Goal: Task Accomplishment & Management: Manage account settings

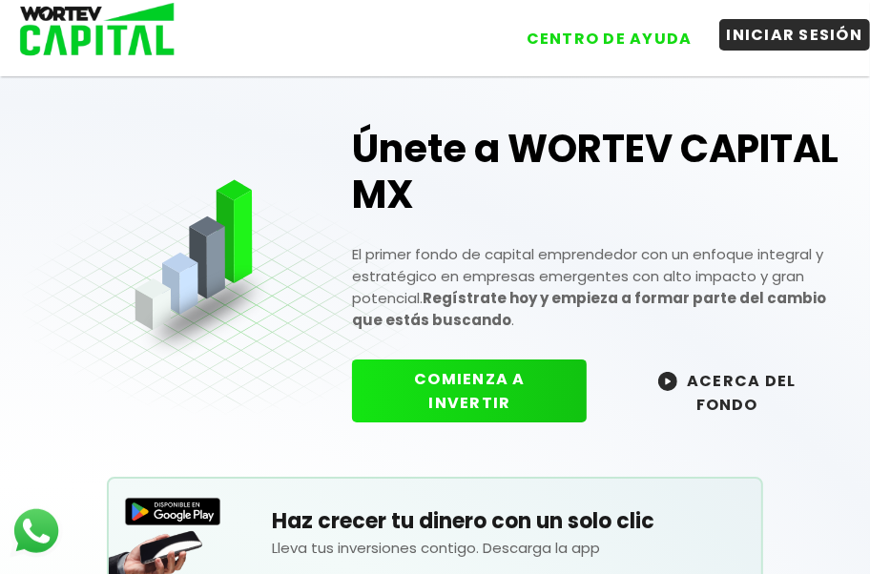
click at [757, 30] on button "INICIAR SESIÓN" at bounding box center [795, 34] width 152 height 31
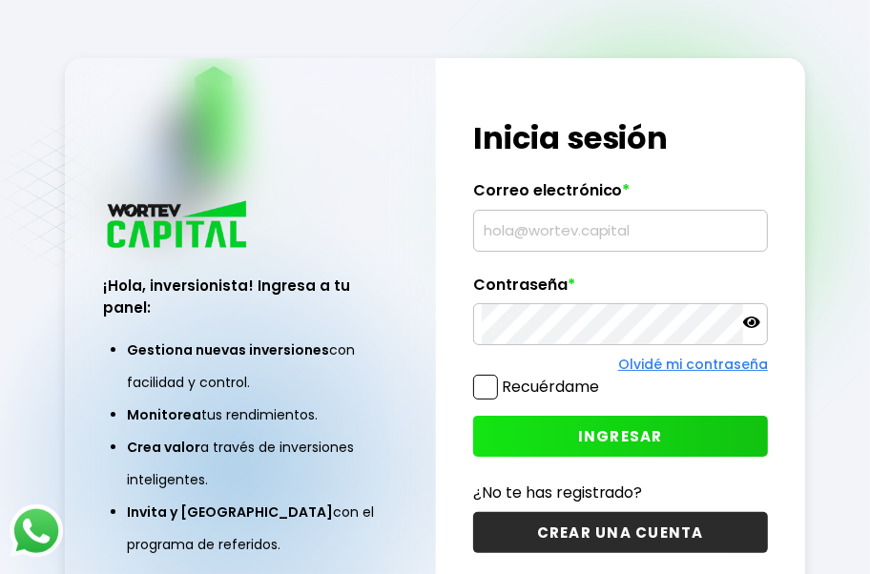
click at [504, 251] on input "text" at bounding box center [621, 231] width 278 height 40
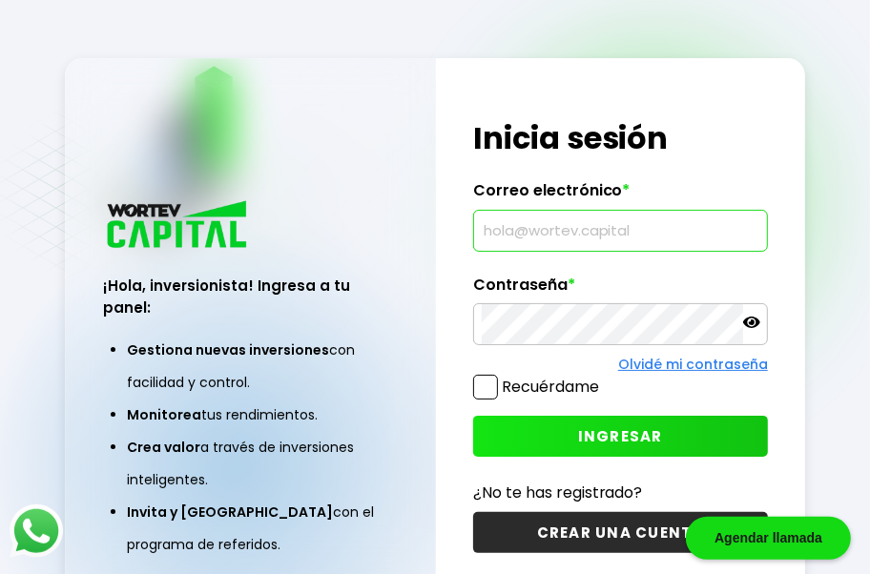
type input "[EMAIL_ADDRESS][DOMAIN_NAME]"
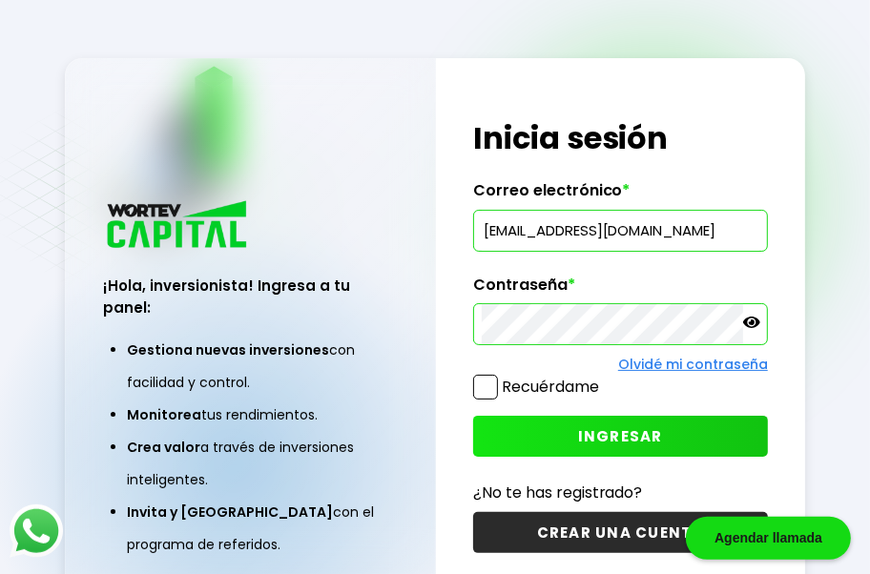
click at [586, 446] on span "INGRESAR" at bounding box center [620, 436] width 85 height 20
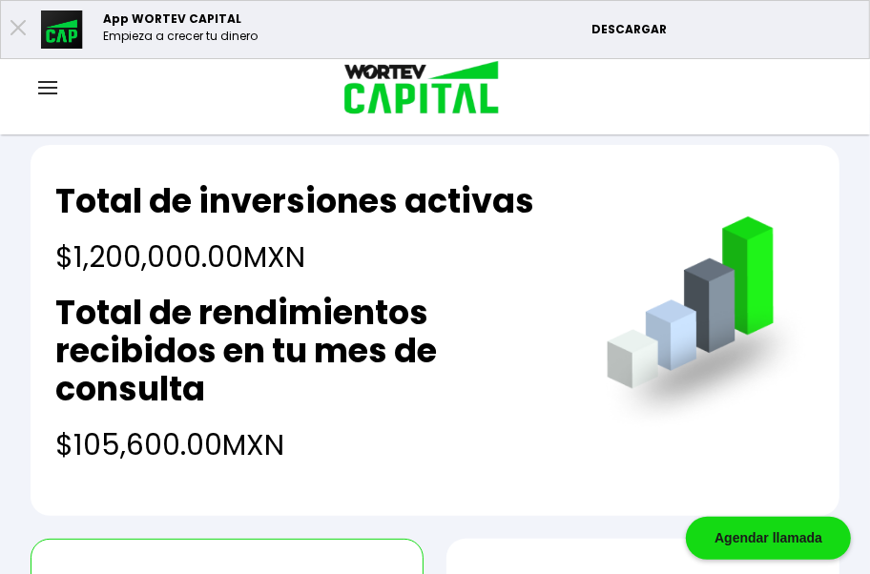
click at [56, 88] on img at bounding box center [47, 87] width 19 height 13
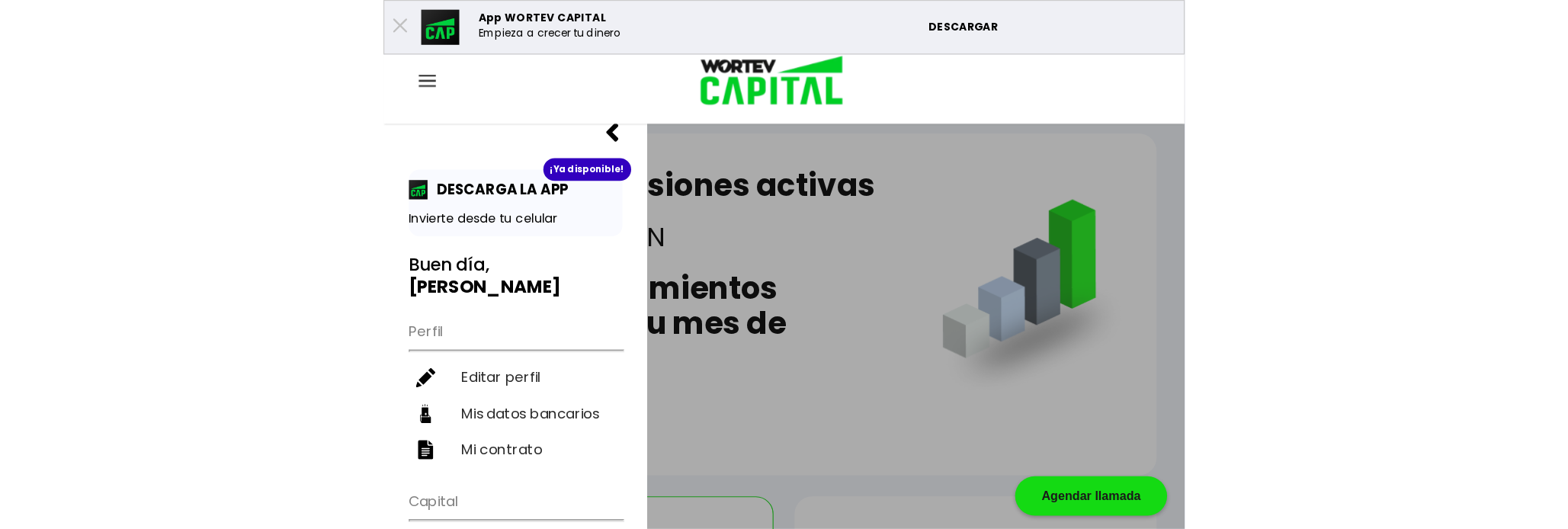
scroll to position [107, 0]
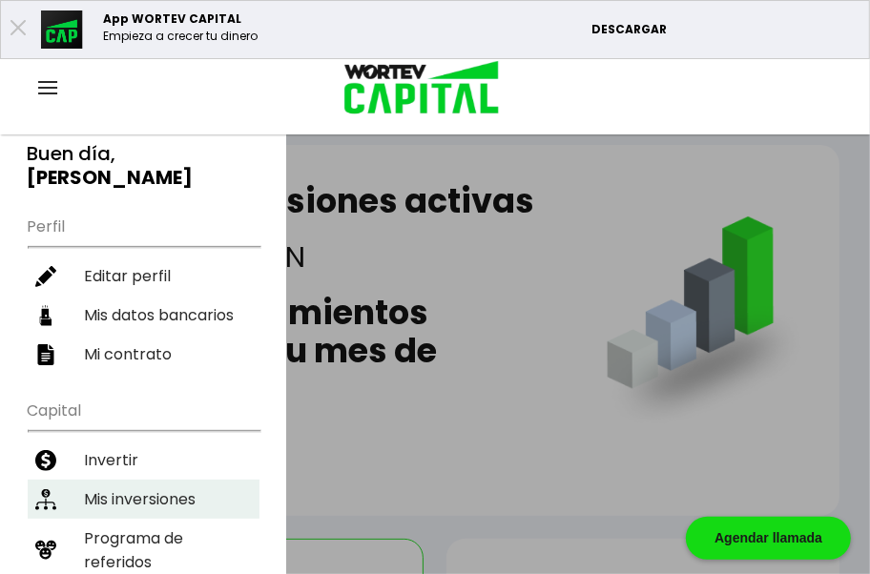
click at [96, 480] on li "Mis inversiones" at bounding box center [144, 499] width 232 height 39
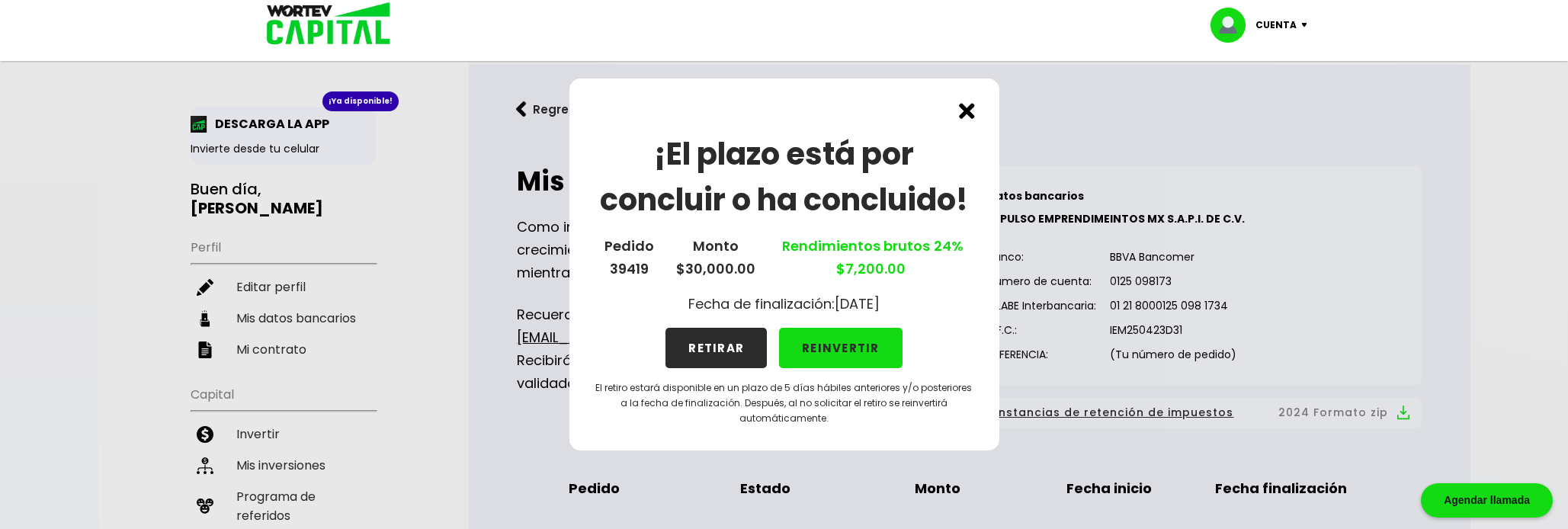
click at [702, 110] on img at bounding box center [967, 111] width 16 height 16
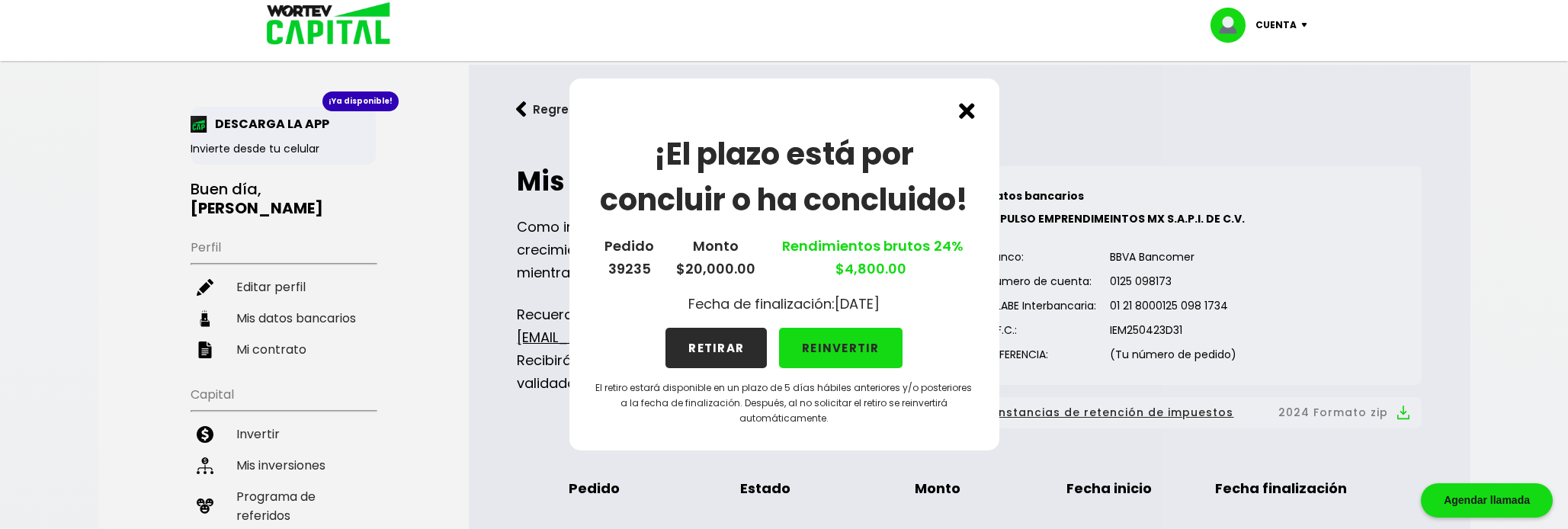
click at [702, 109] on img at bounding box center [967, 111] width 16 height 16
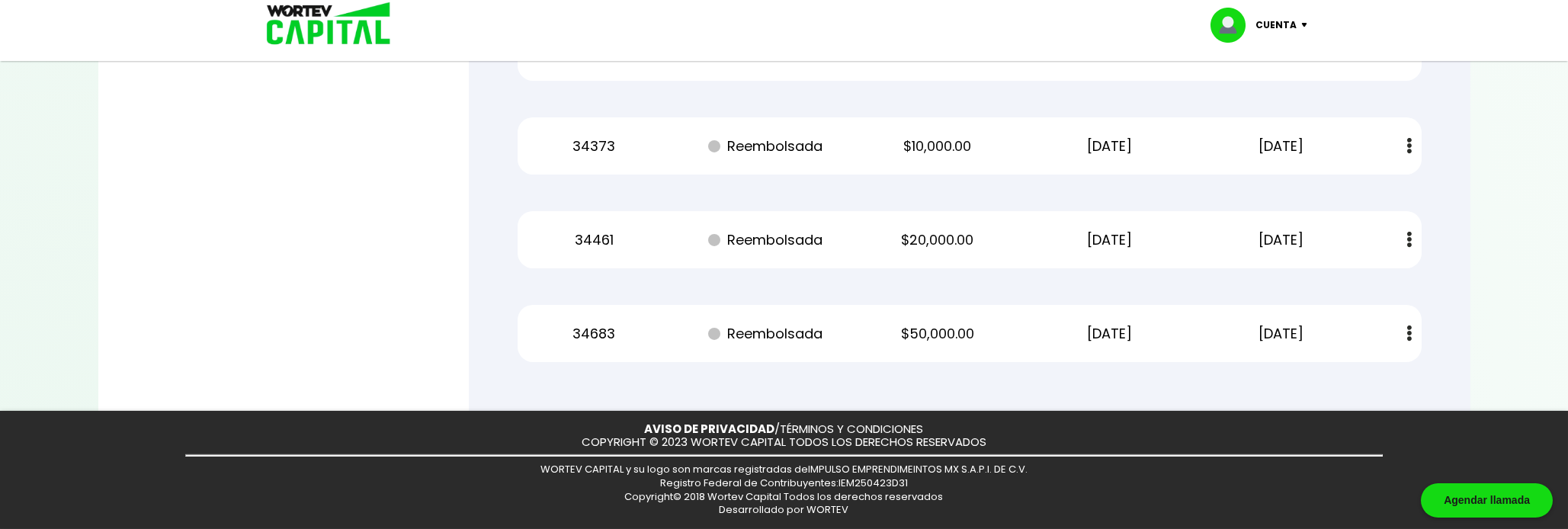
scroll to position [6676, 0]
click at [702, 28] on p "Cuenta" at bounding box center [1277, 25] width 42 height 23
click at [702, 105] on li "Cerrar sesión" at bounding box center [1260, 101] width 122 height 31
